Goal: Entertainment & Leisure: Consume media (video, audio)

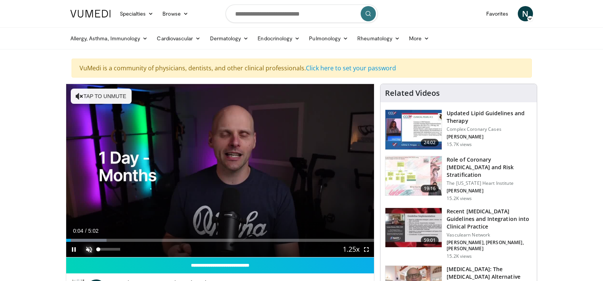
click at [89, 247] on span "Video Player" at bounding box center [88, 249] width 15 height 15
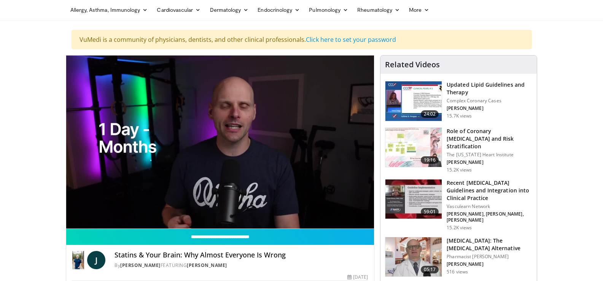
scroll to position [76, 0]
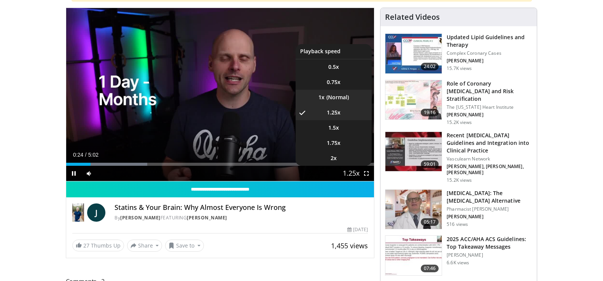
click at [336, 99] on li "1x" at bounding box center [334, 97] width 76 height 15
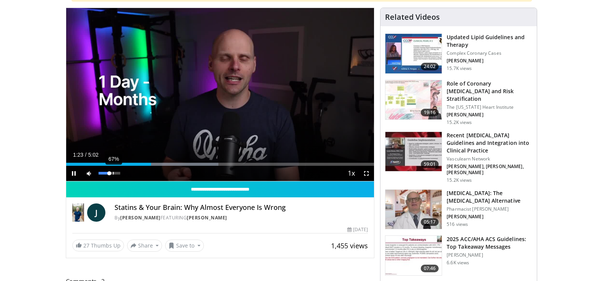
click at [113, 174] on div "67%" at bounding box center [110, 173] width 22 height 3
